Goal: Book appointment/travel/reservation

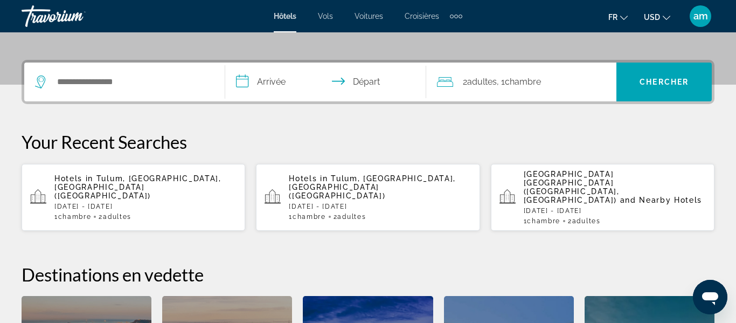
scroll to position [247, 0]
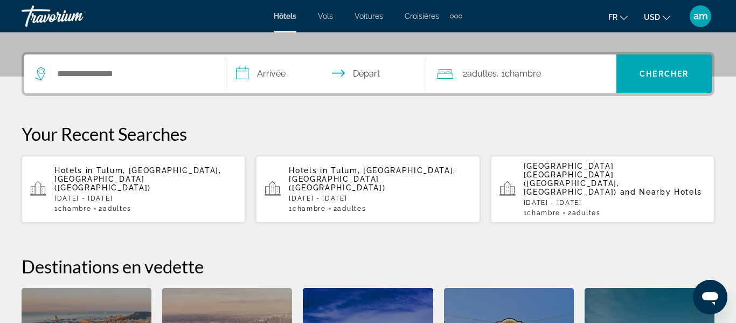
click at [148, 178] on p "Hotels in [GEOGRAPHIC_DATA], [GEOGRAPHIC_DATA], [GEOGRAPHIC_DATA] ([GEOGRAPHIC_…" at bounding box center [145, 179] width 182 height 26
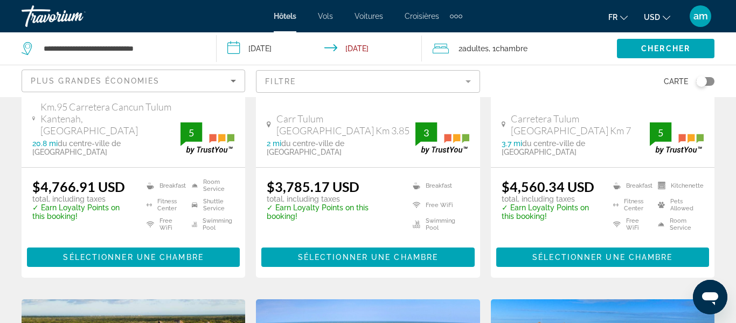
scroll to position [290, 0]
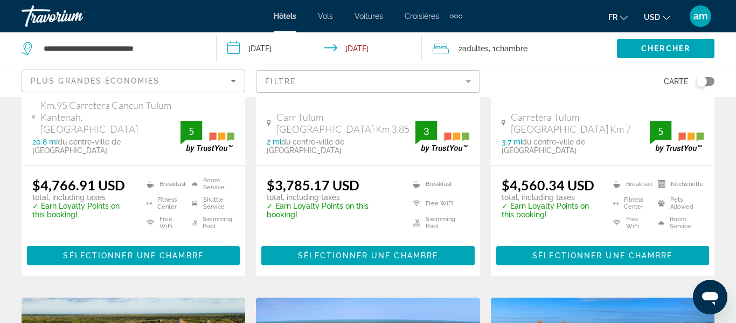
click at [667, 16] on icon "Change currency" at bounding box center [667, 18] width 8 height 8
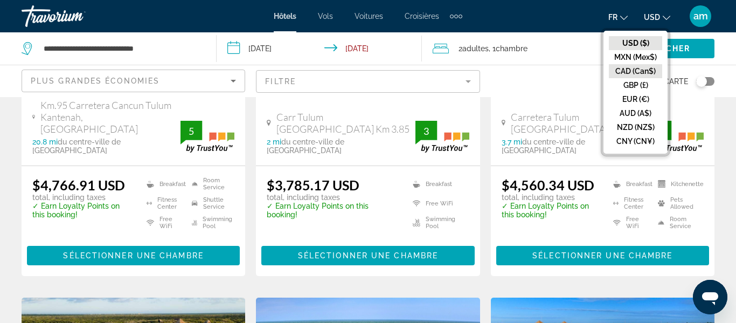
click at [636, 75] on button "CAD (Can$)" at bounding box center [635, 71] width 53 height 14
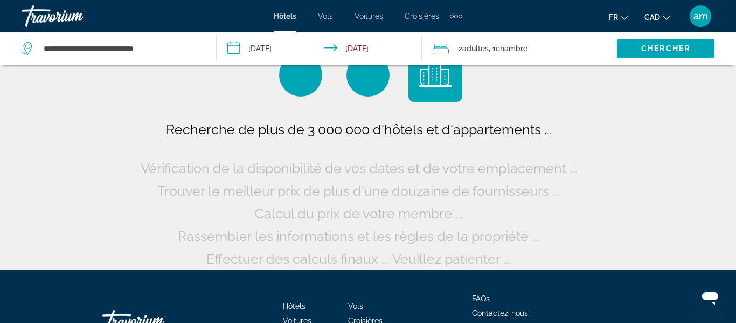
scroll to position [20, 0]
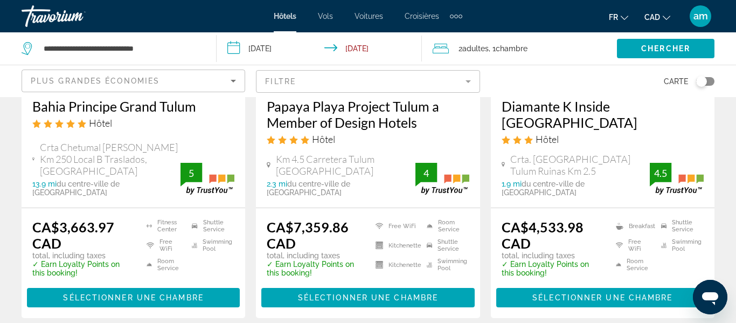
scroll to position [1561, 0]
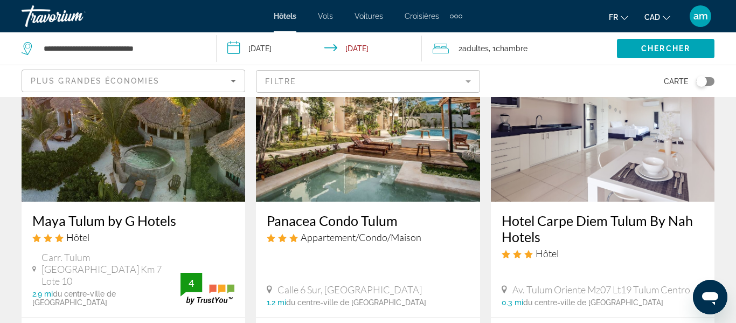
scroll to position [908, 0]
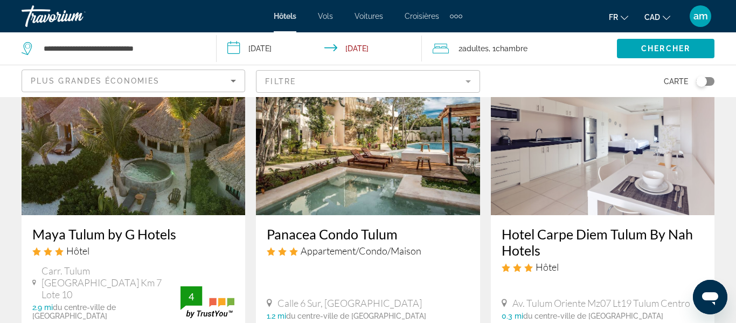
click at [119, 144] on img "Main content" at bounding box center [134, 129] width 224 height 172
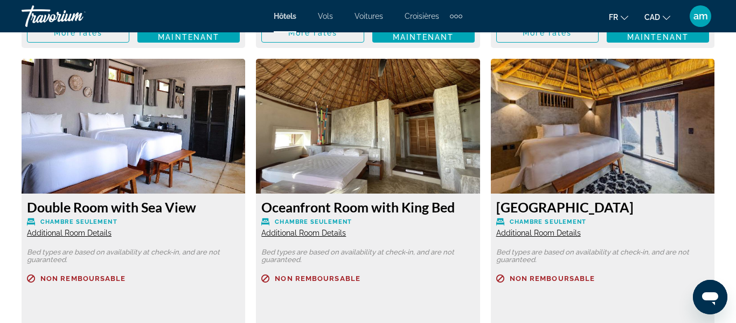
scroll to position [2030, 0]
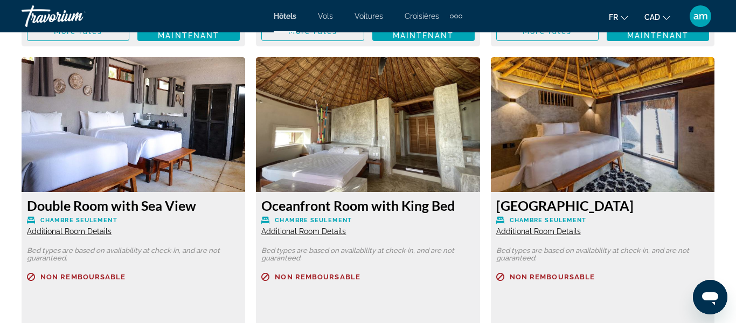
click at [336, 145] on img "Main content" at bounding box center [368, 124] width 224 height 135
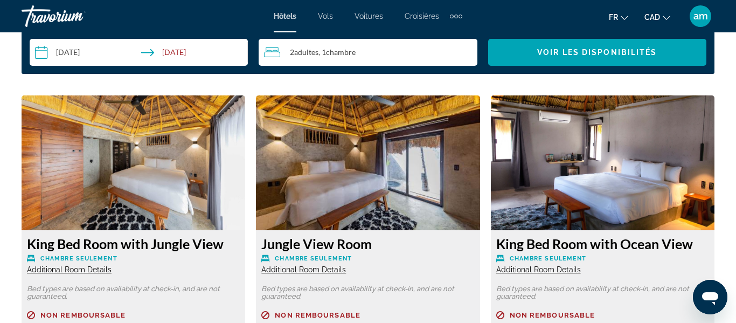
scroll to position [1700, 0]
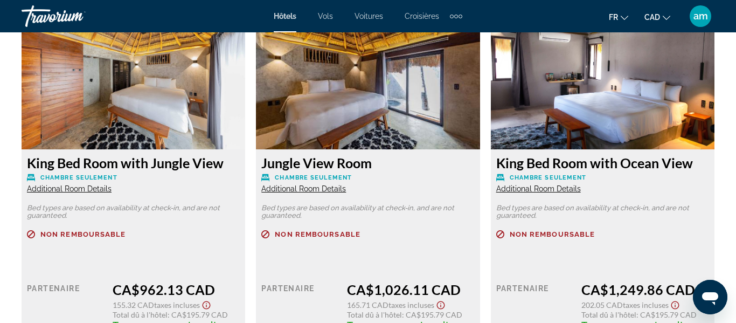
click at [95, 189] on span "Additional Room Details" at bounding box center [69, 188] width 85 height 9
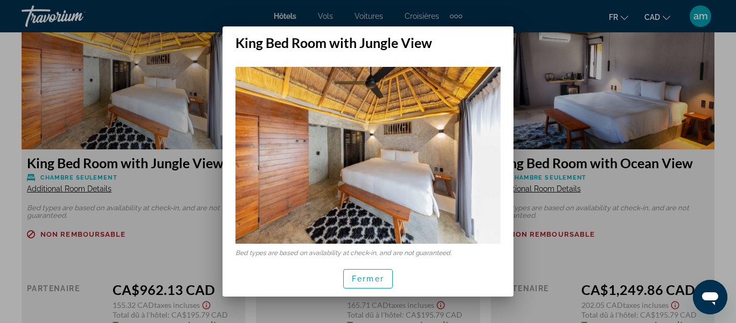
scroll to position [0, 0]
drag, startPoint x: 238, startPoint y: 253, endPoint x: 420, endPoint y: 251, distance: 182.8
click at [420, 251] on p "Bed types are based on availability at check-in, and are not guaranteed." at bounding box center [368, 253] width 265 height 8
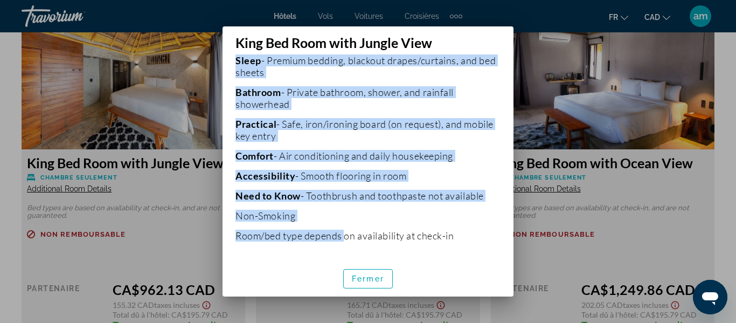
drag, startPoint x: 452, startPoint y: 252, endPoint x: 347, endPoint y: 254, distance: 104.6
click at [346, 259] on div "Bed types are based on availability at check-in, and are not guaranteed. 1 Doub…" at bounding box center [368, 156] width 291 height 210
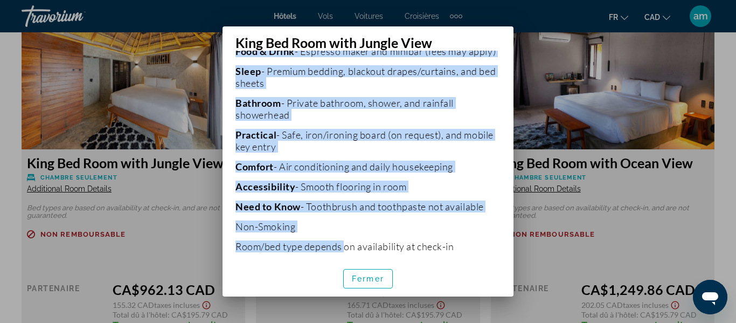
scroll to position [282, 0]
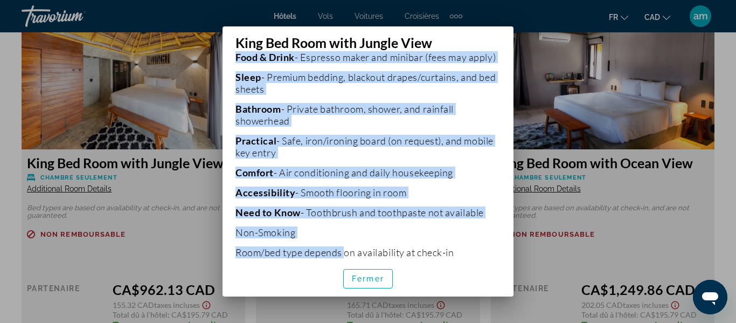
drag, startPoint x: 469, startPoint y: 168, endPoint x: 452, endPoint y: 177, distance: 19.3
click at [469, 169] on p "Comfort - Air conditioning and daily housekeeping" at bounding box center [368, 173] width 265 height 12
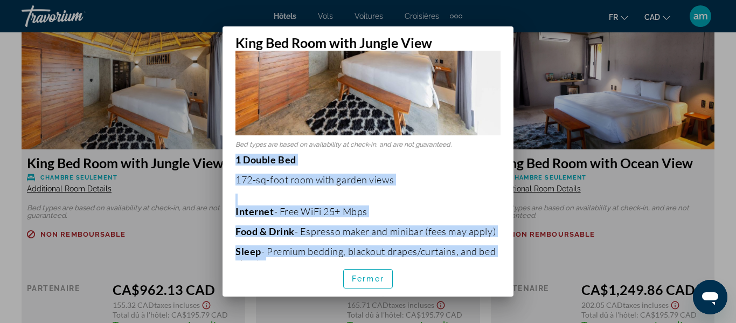
scroll to position [98, 0]
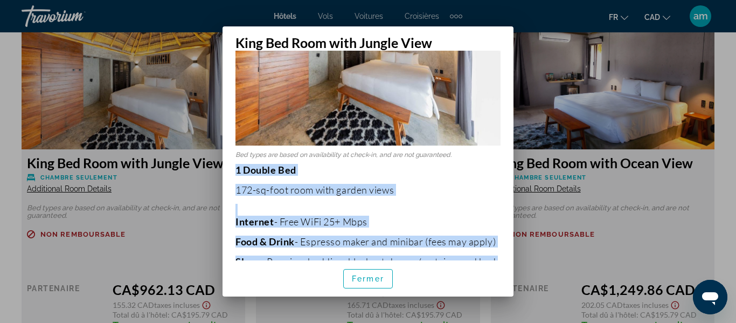
click at [465, 182] on p "1 Double Bed 172-sq-foot room with garden views Internet - Free WiFi 25+ Mbps F…" at bounding box center [368, 303] width 265 height 279
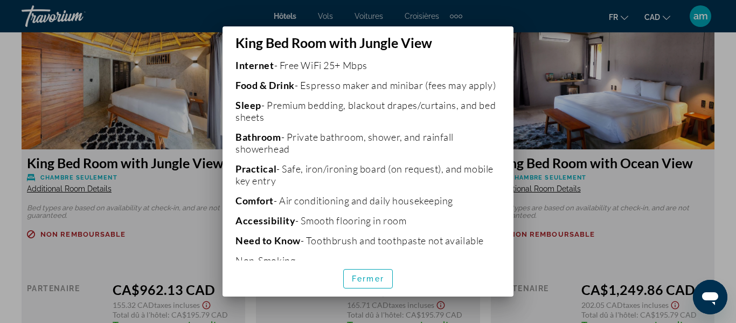
scroll to position [288, 0]
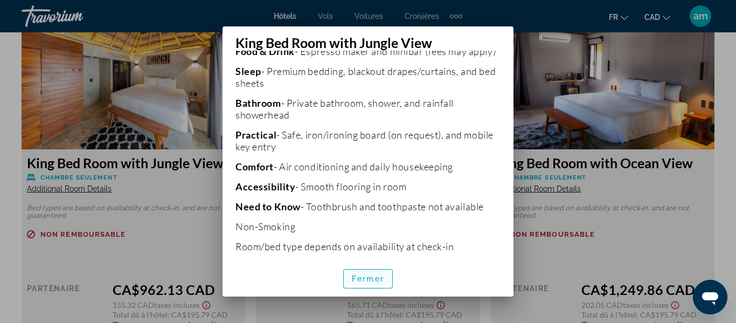
click at [363, 276] on span "Fermer" at bounding box center [368, 278] width 32 height 9
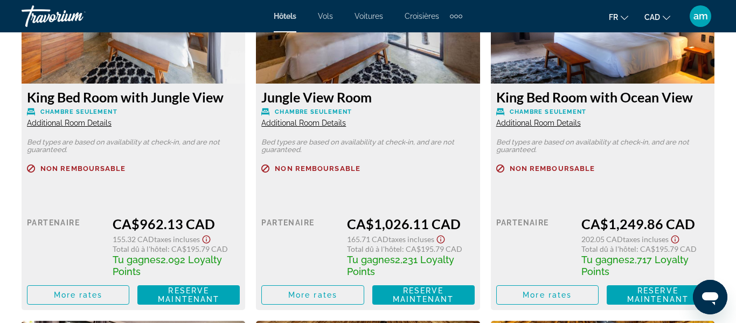
scroll to position [1755, 0]
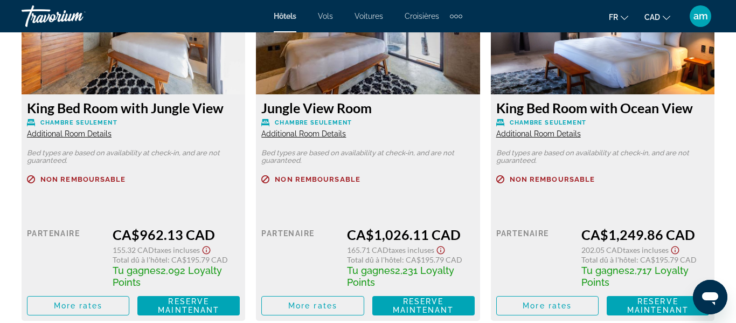
click at [297, 134] on span "Additional Room Details" at bounding box center [303, 133] width 85 height 9
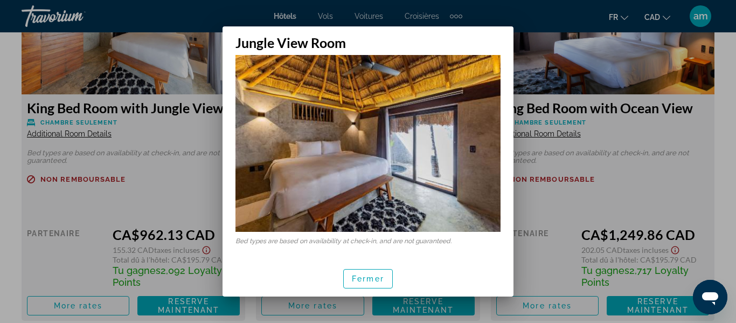
scroll to position [12, 0]
click at [367, 240] on p "Bed types are based on availability at check-in, and are not guaranteed." at bounding box center [368, 241] width 265 height 8
click at [363, 277] on span "Fermer" at bounding box center [368, 278] width 32 height 9
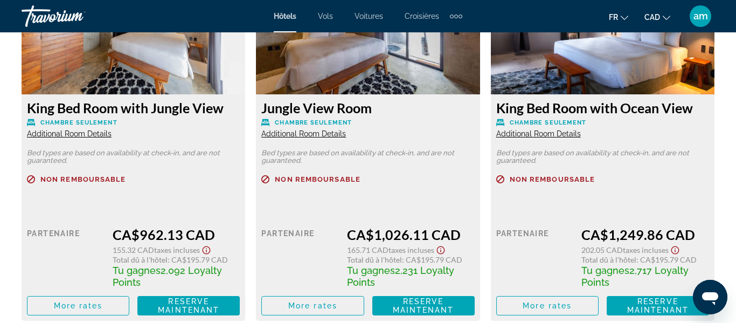
scroll to position [1755, 0]
click at [298, 134] on span "Additional Room Details" at bounding box center [303, 133] width 85 height 9
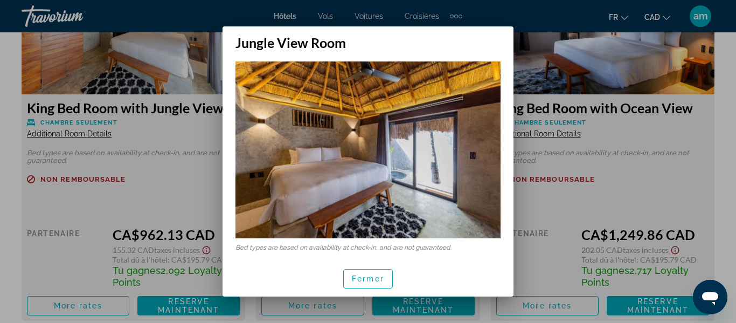
scroll to position [0, 0]
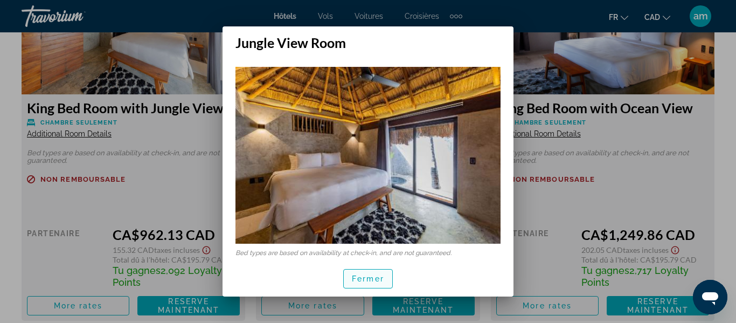
click at [363, 280] on span "Fermer" at bounding box center [368, 278] width 32 height 9
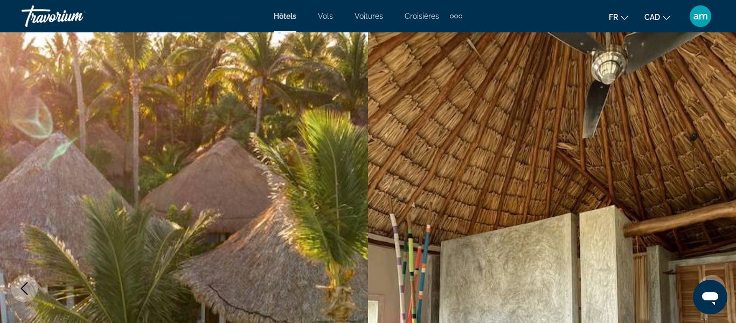
scroll to position [1755, 0]
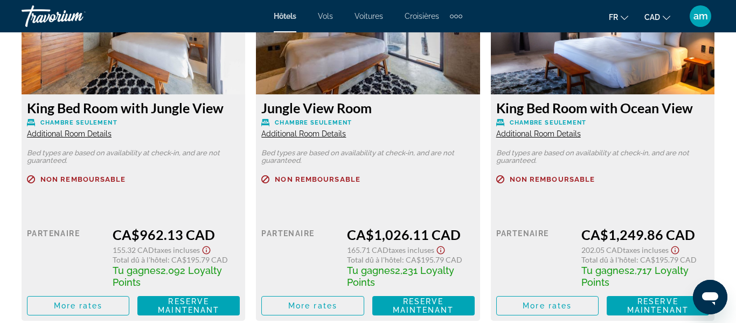
click at [303, 133] on span "Additional Room Details" at bounding box center [303, 133] width 85 height 9
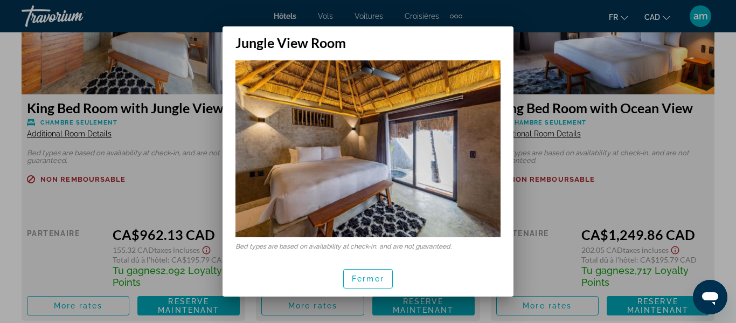
scroll to position [12, 0]
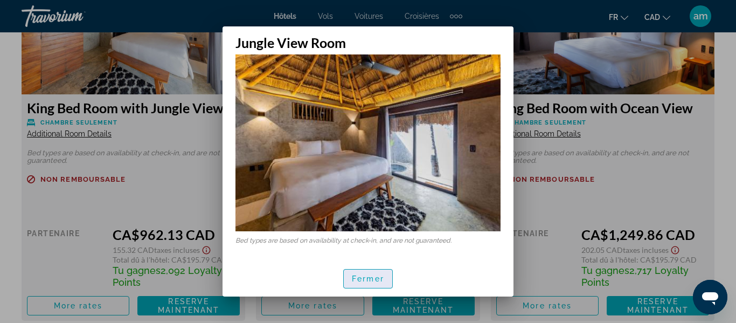
click at [371, 274] on span "Fermer" at bounding box center [368, 278] width 32 height 9
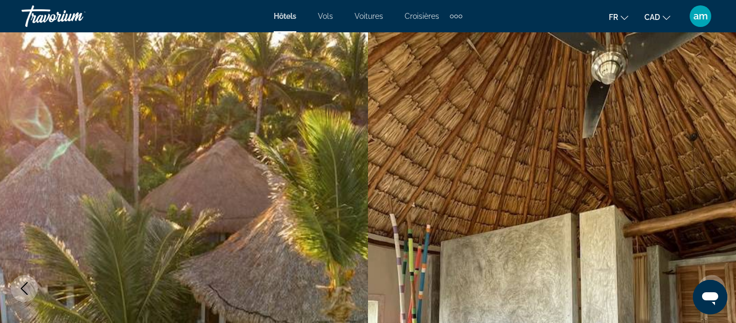
scroll to position [1755, 0]
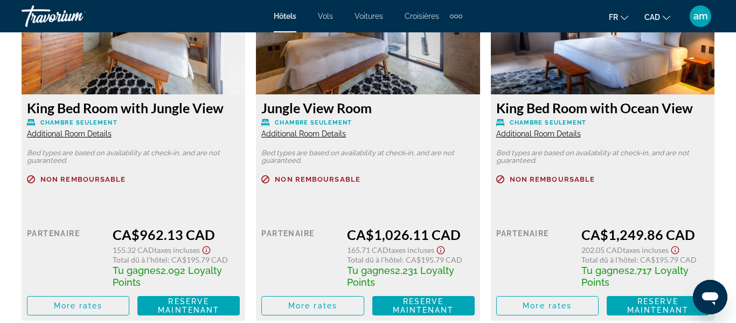
click at [89, 133] on span "Additional Room Details" at bounding box center [69, 133] width 85 height 9
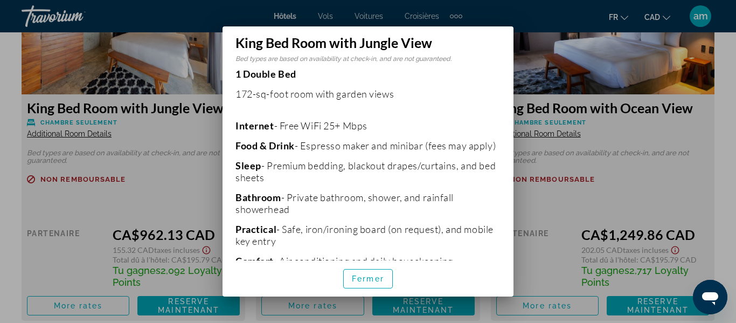
scroll to position [299, 0]
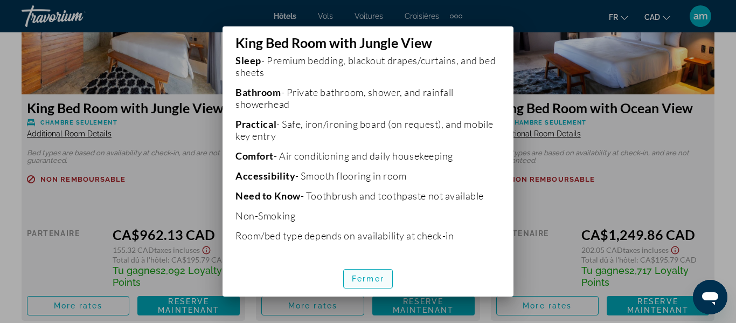
click at [367, 278] on span "Fermer" at bounding box center [368, 278] width 32 height 9
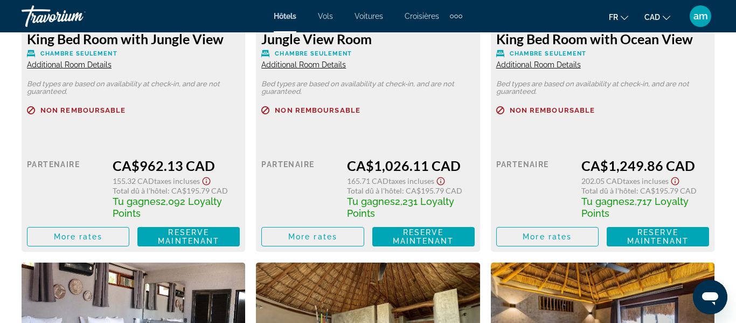
scroll to position [1839, 0]
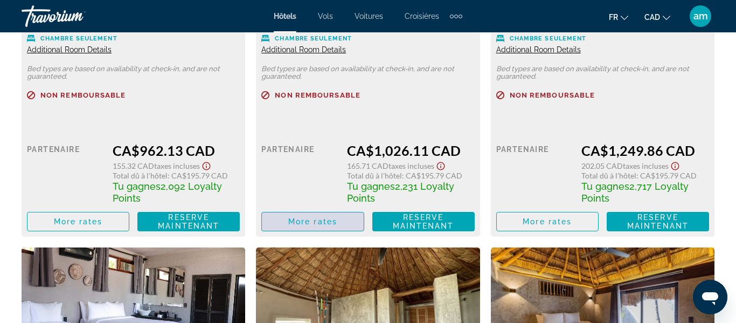
click at [326, 221] on span "More rates" at bounding box center [312, 221] width 49 height 9
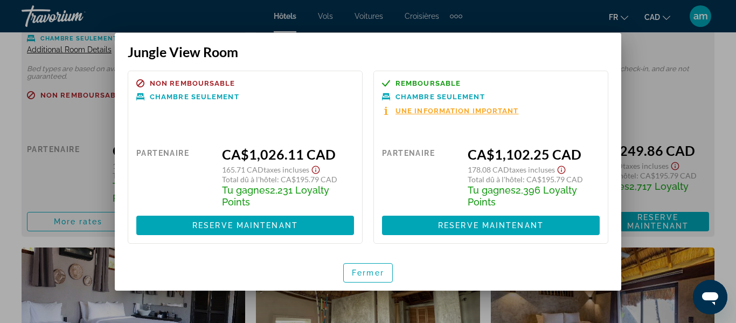
click at [424, 110] on span "Une information important" at bounding box center [457, 110] width 123 height 7
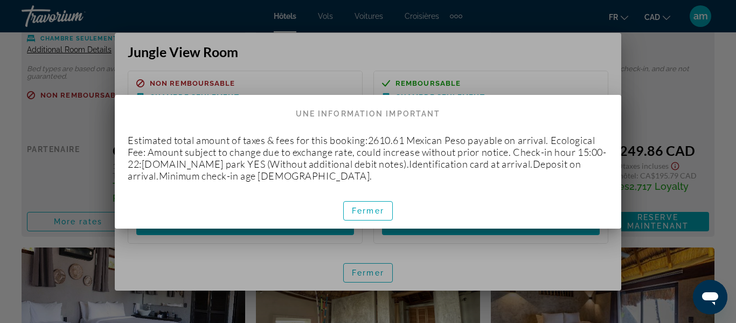
click at [465, 79] on div at bounding box center [368, 161] width 736 height 323
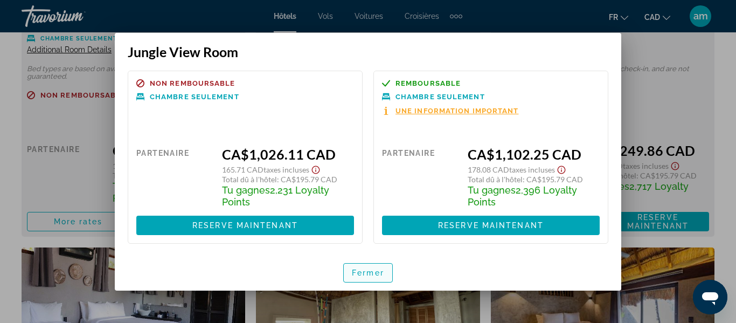
click at [378, 269] on span "Fermer" at bounding box center [368, 272] width 32 height 9
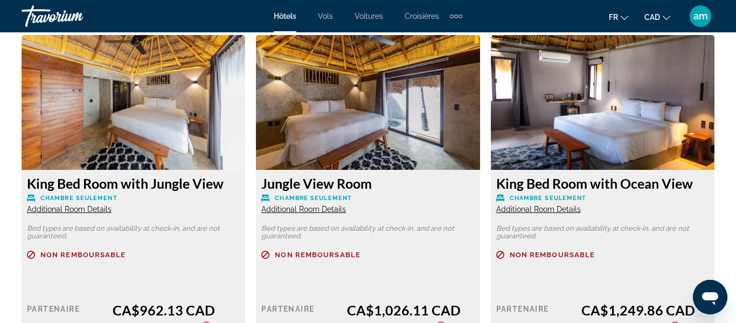
scroll to position [1644, 0]
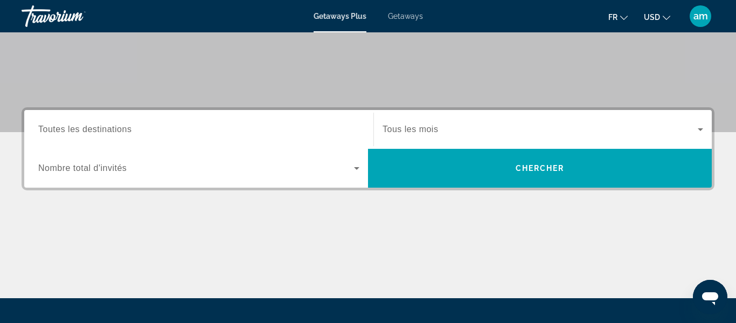
scroll to position [181, 0]
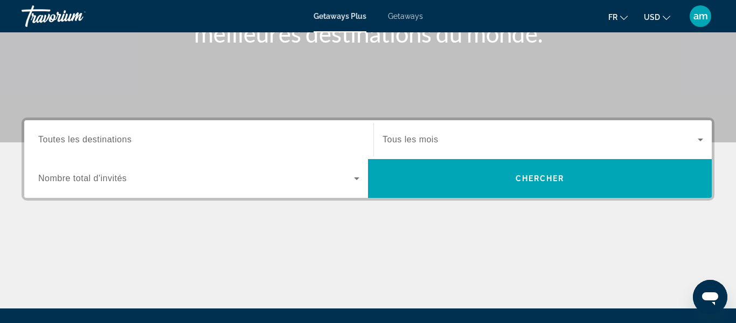
click at [128, 140] on span "Toutes les destinations" at bounding box center [84, 139] width 93 height 9
click at [128, 140] on input "Destination Toutes les destinations" at bounding box center [198, 140] width 321 height 13
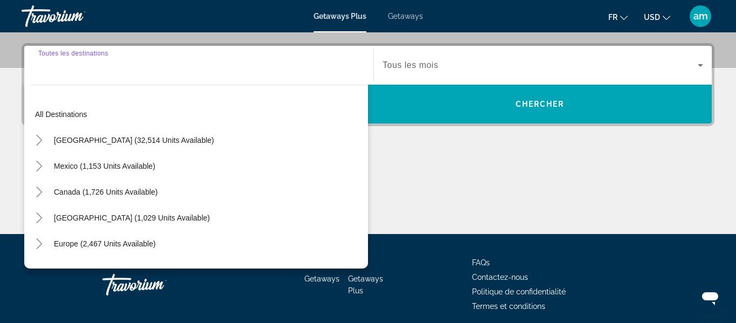
scroll to position [264, 0]
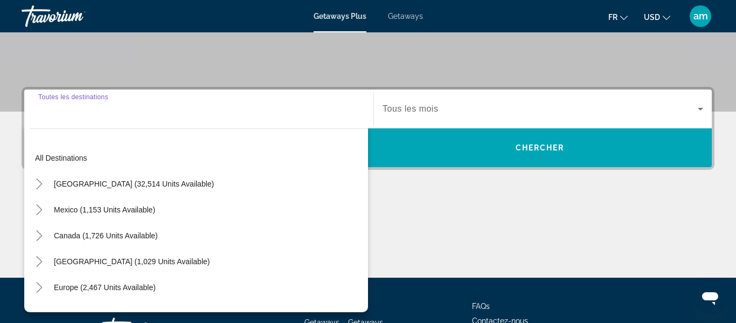
click at [87, 104] on input "Destination Toutes les destinations" at bounding box center [198, 109] width 321 height 13
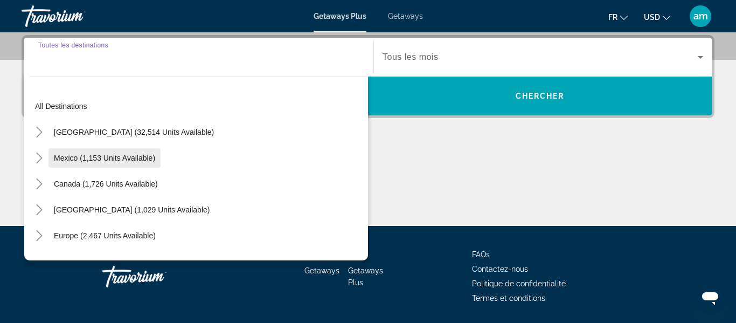
click at [99, 158] on span "Mexico (1,153 units available)" at bounding box center [104, 158] width 101 height 9
type input "**********"
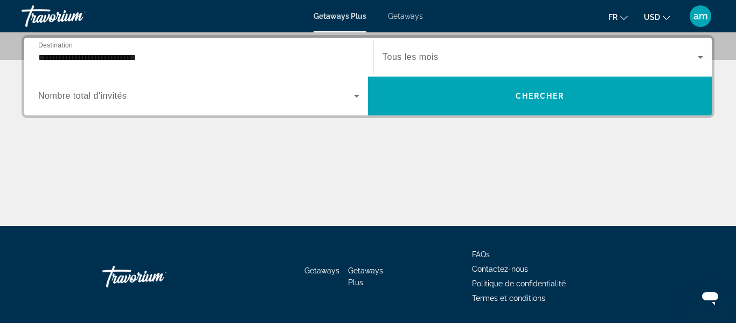
click at [109, 96] on span "Nombre total d'invités" at bounding box center [82, 95] width 88 height 9
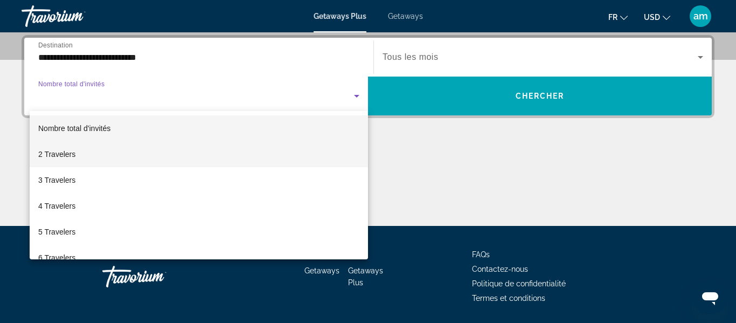
click at [114, 154] on mat-option "2 Travelers" at bounding box center [199, 154] width 339 height 26
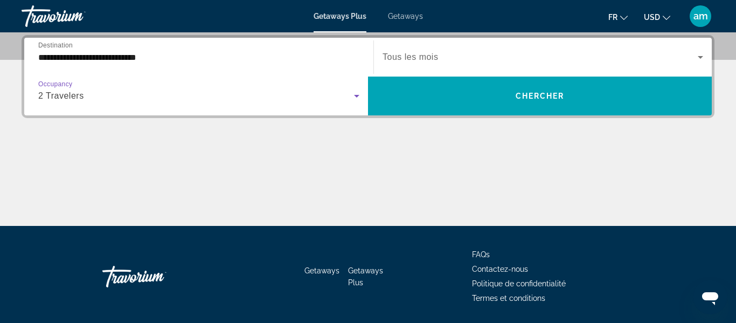
click at [547, 53] on span "Search widget" at bounding box center [540, 57] width 315 height 13
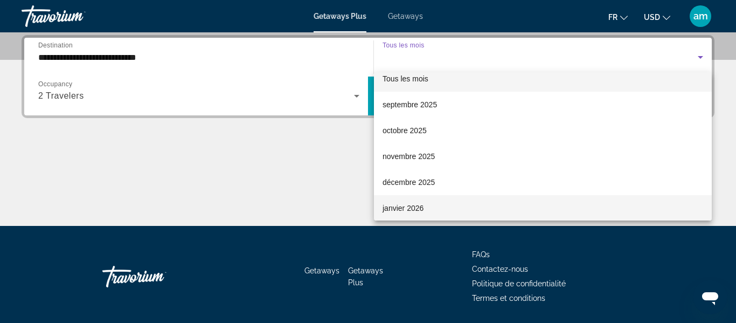
click at [437, 204] on mat-option "janvier 2026" at bounding box center [543, 208] width 338 height 26
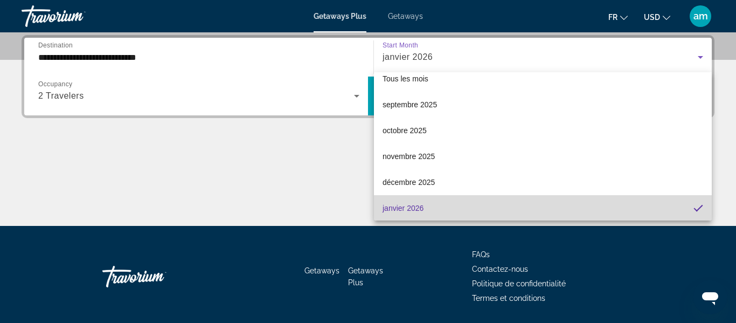
scroll to position [11, 0]
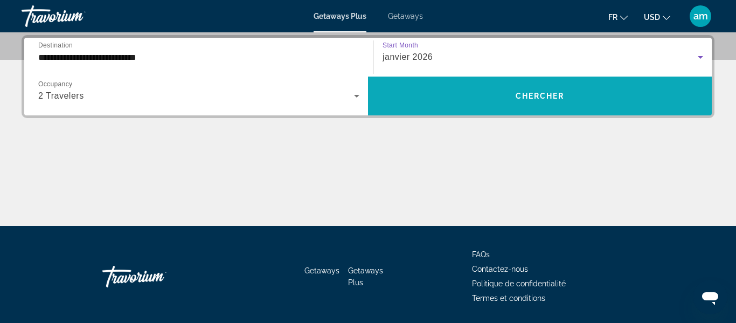
click at [493, 97] on span "Search widget" at bounding box center [540, 96] width 344 height 26
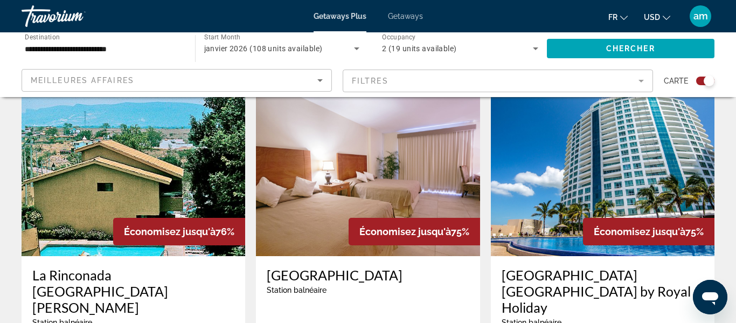
scroll to position [480, 0]
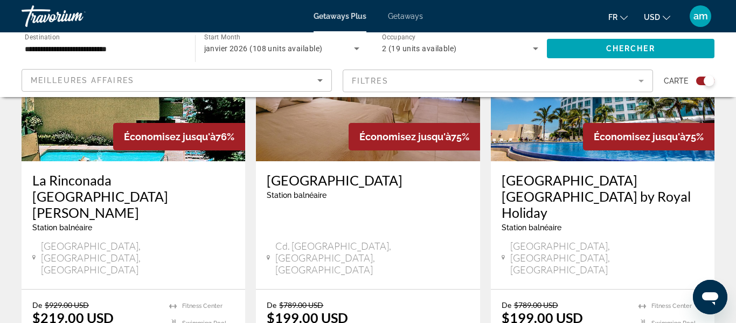
click at [661, 16] on button "USD USD ($) MXN (Mex$) CAD (Can$) GBP (£) EUR (€) AUD (A$) NZD (NZ$) CNY (CN¥)" at bounding box center [657, 17] width 26 height 16
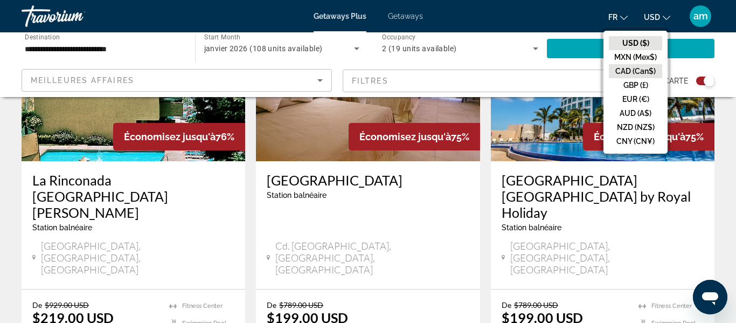
click at [626, 67] on button "CAD (Can$)" at bounding box center [635, 71] width 53 height 14
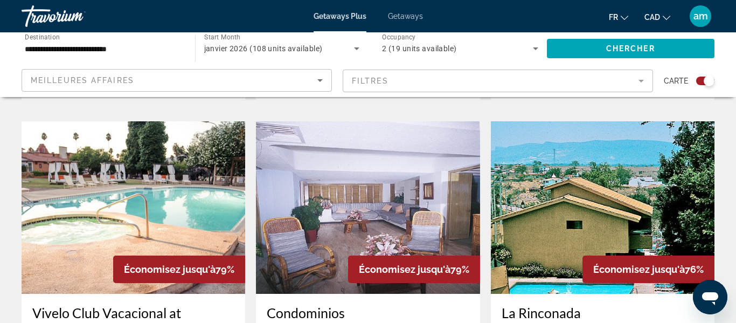
scroll to position [1197, 0]
